Goal: Task Accomplishment & Management: Manage account settings

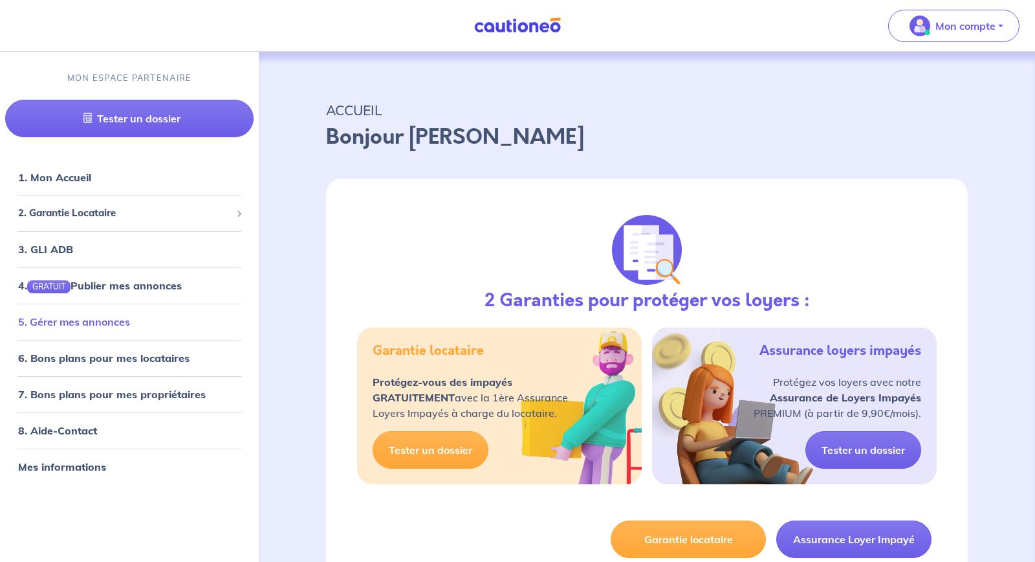
click at [93, 327] on link "5. Gérer mes annonces" at bounding box center [74, 321] width 112 height 13
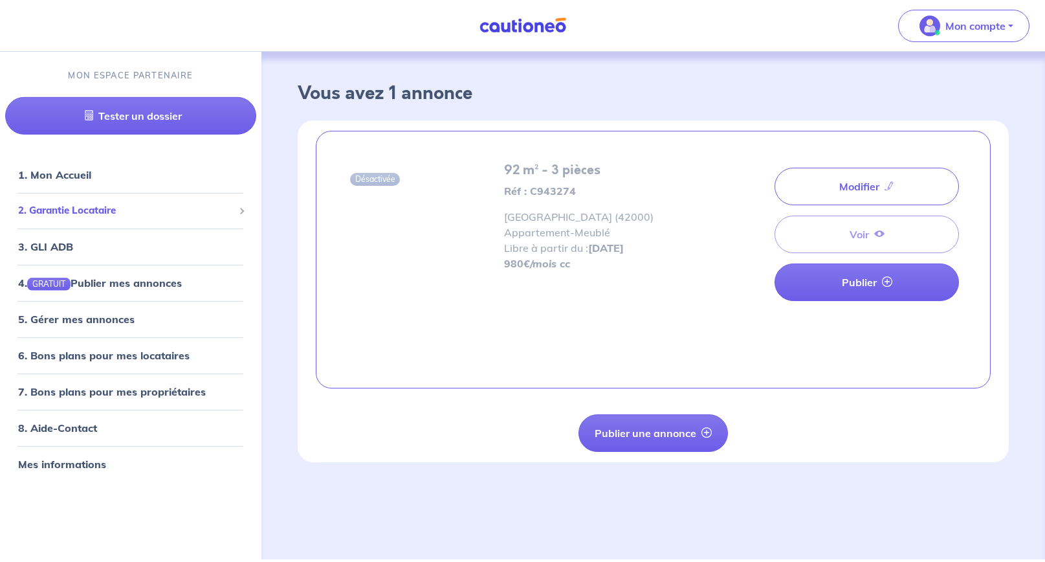
click at [68, 201] on div "2. Garantie Locataire" at bounding box center [130, 210] width 251 height 25
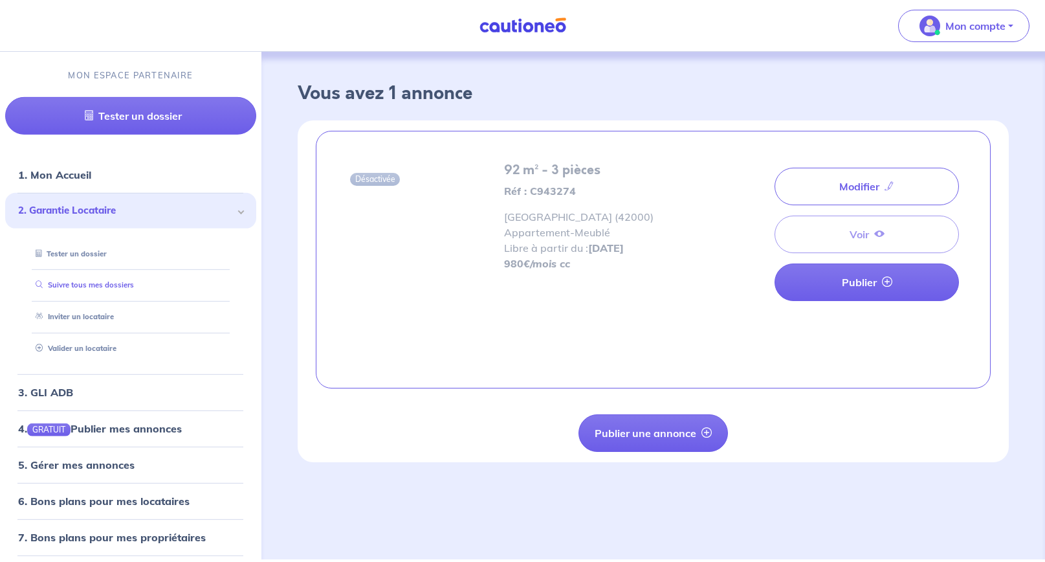
click at [66, 289] on link "Suivre tous mes dossiers" at bounding box center [82, 284] width 104 height 9
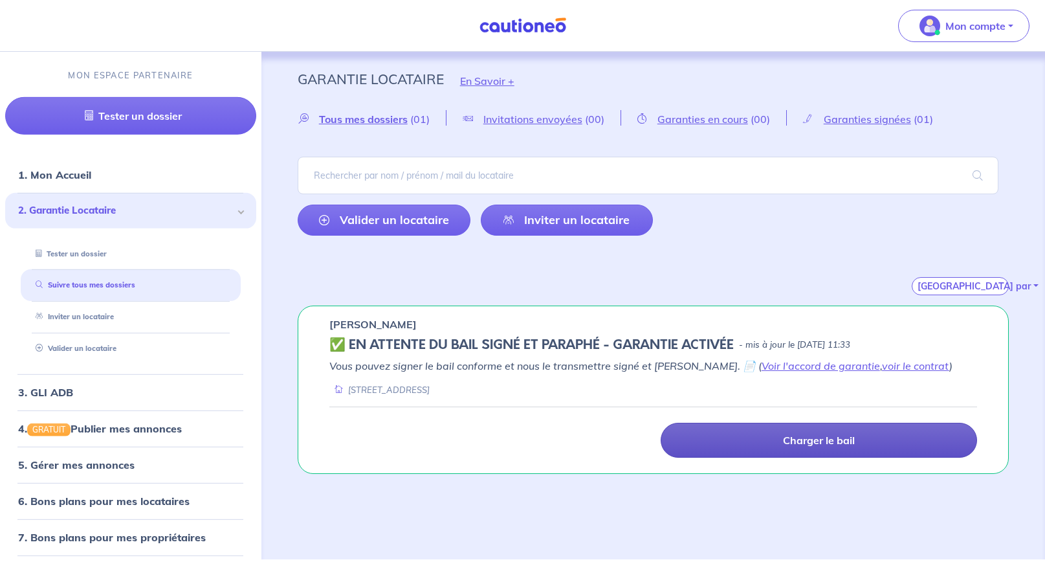
click at [807, 441] on p "Charger le bail" at bounding box center [819, 440] width 72 height 13
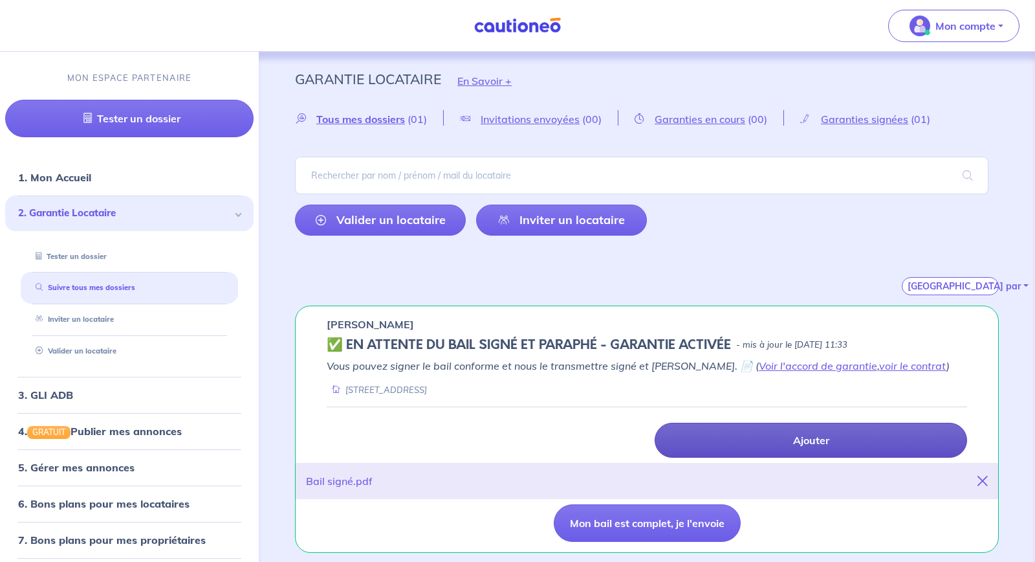
scroll to position [1, 0]
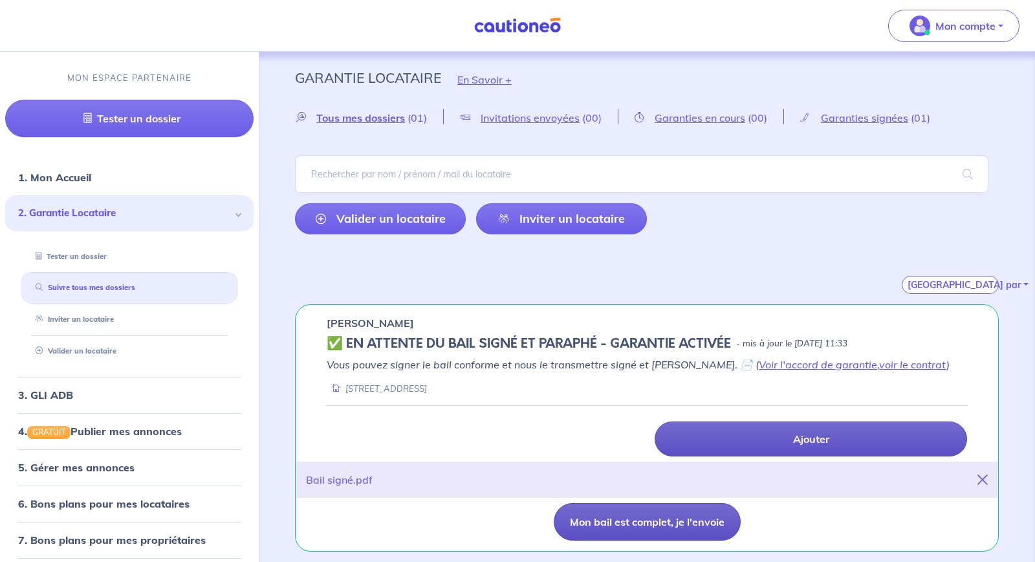
click at [671, 522] on button "Mon bail est complet, je l'envoie" at bounding box center [647, 522] width 187 height 38
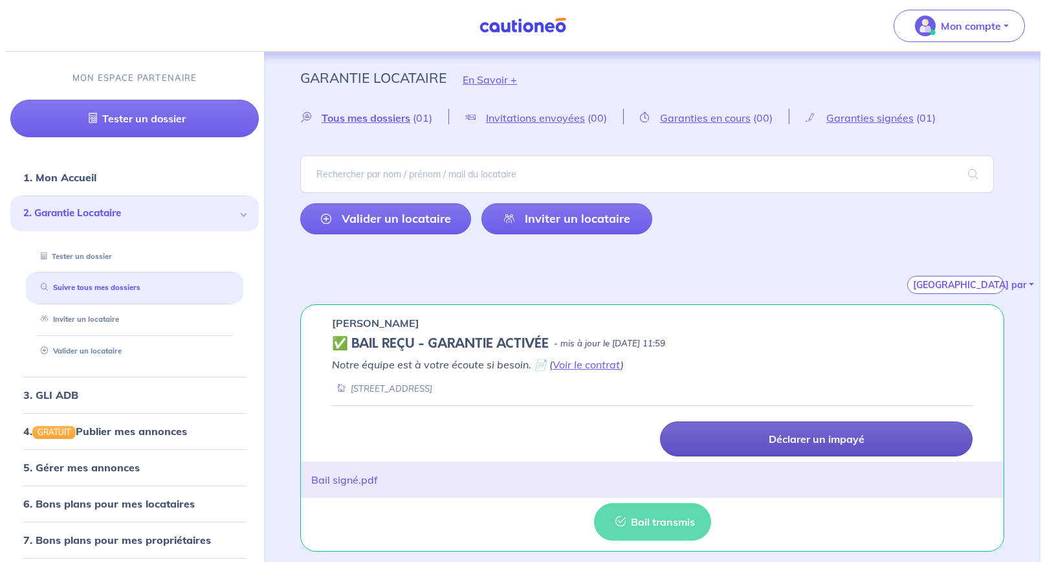
scroll to position [0, 0]
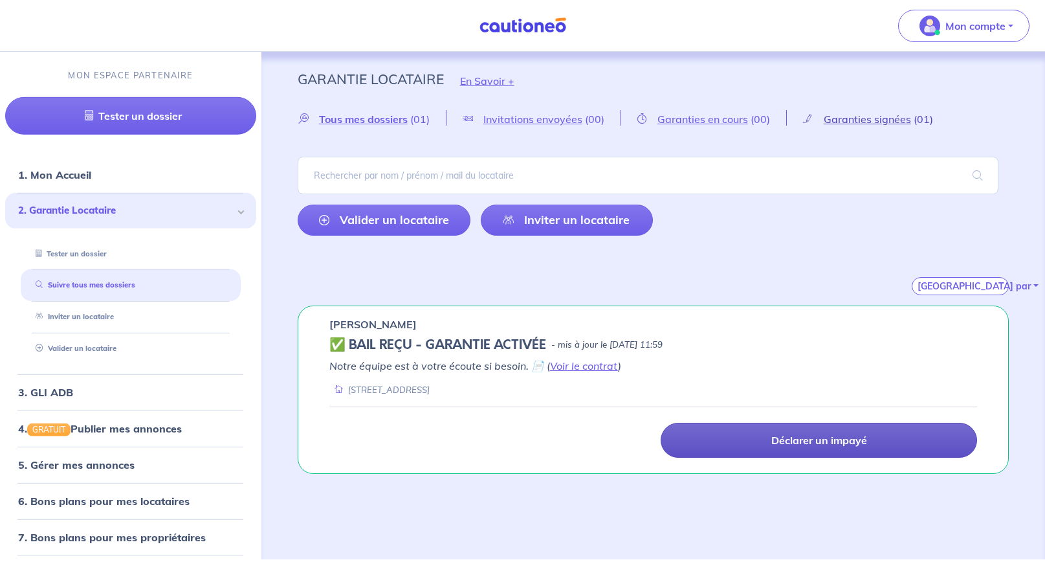
click at [881, 121] on span "Garanties signées" at bounding box center [867, 119] width 87 height 13
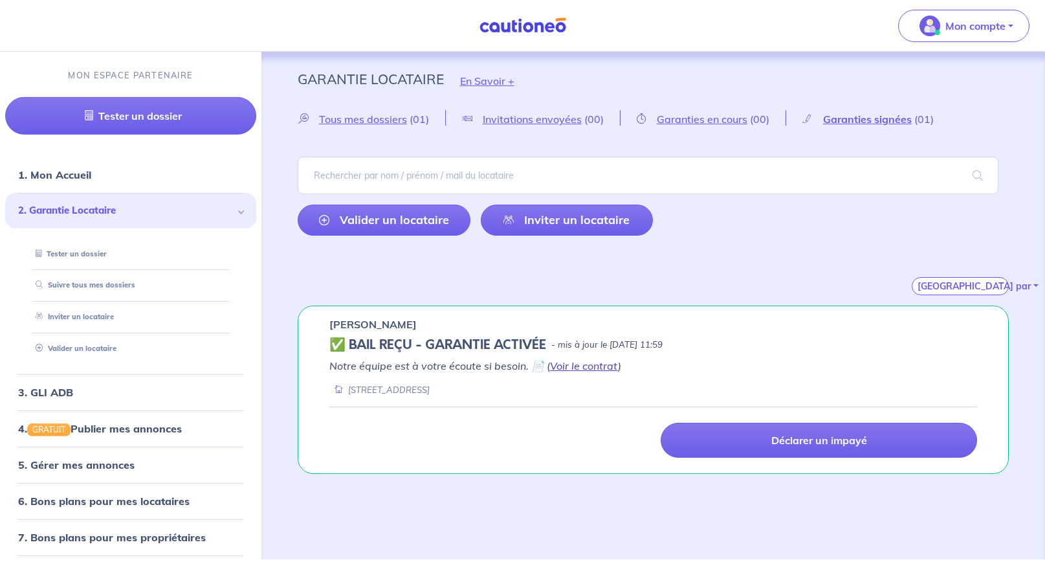
click at [588, 366] on link "Voir le contrat" at bounding box center [584, 365] width 68 height 13
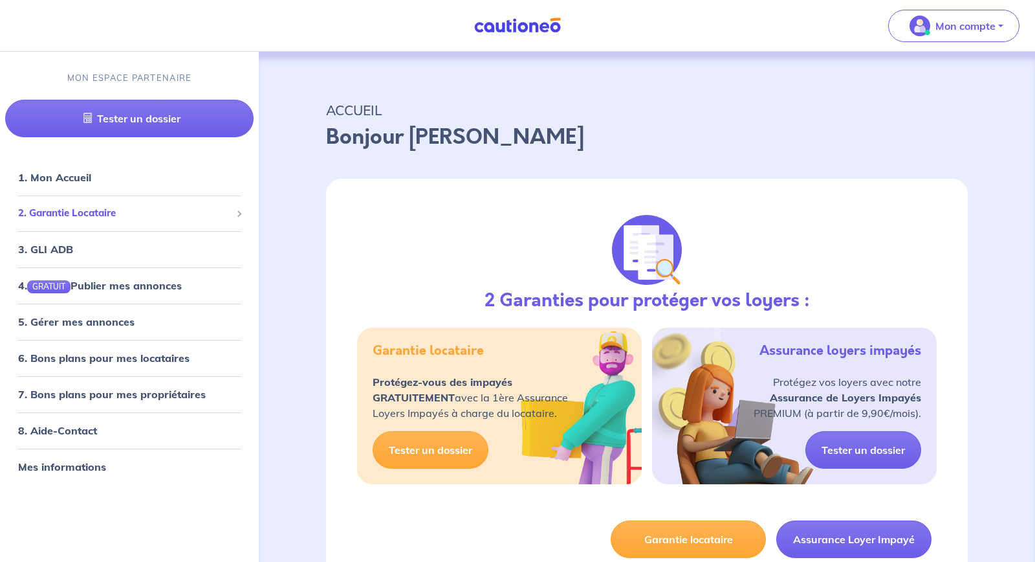
click at [126, 217] on span "2. Garantie Locataire" at bounding box center [124, 213] width 213 height 15
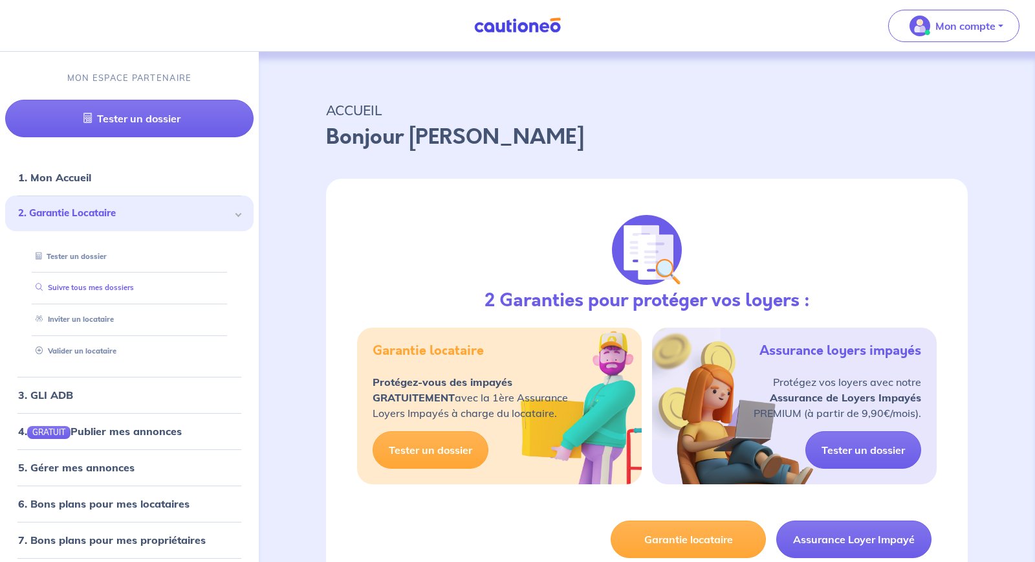
click at [109, 290] on link "Suivre tous mes dossiers" at bounding box center [82, 287] width 104 height 9
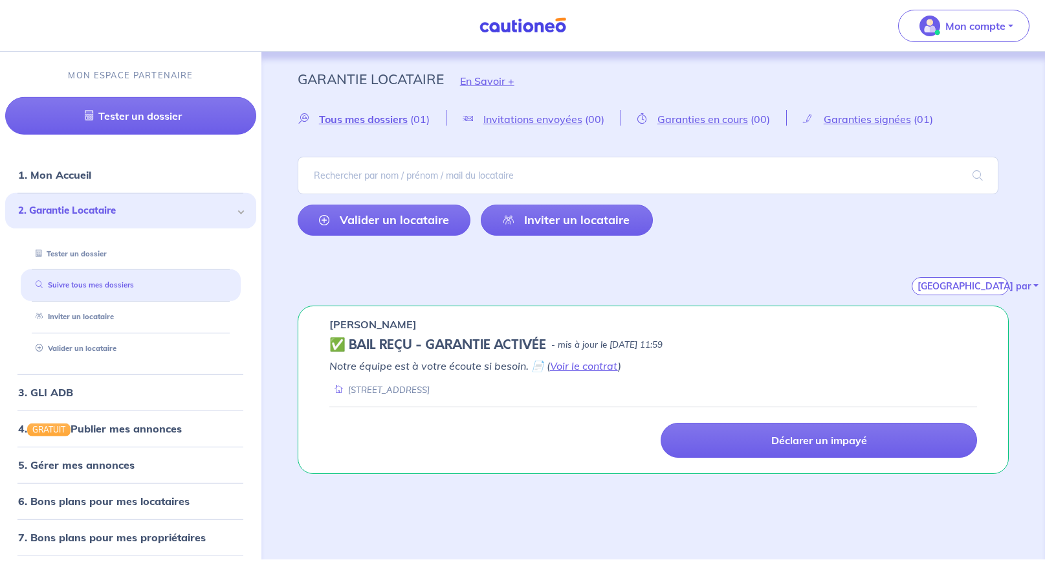
click at [83, 281] on link "Suivre tous mes dossiers" at bounding box center [82, 284] width 104 height 9
